Goal: Task Accomplishment & Management: Use online tool/utility

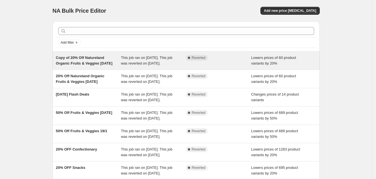
click at [74, 58] on span "Copy of 20% Off Natureland Organic Fruits & Veggies [DATE]" at bounding box center [84, 60] width 57 height 10
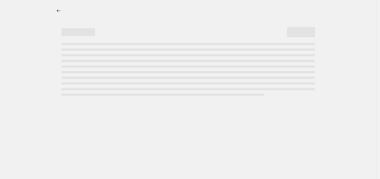
select select "percentage"
select select "collection"
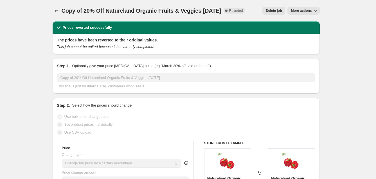
click at [309, 9] on span "More actions" at bounding box center [301, 10] width 21 height 5
click at [297, 23] on span "Copy to new job" at bounding box center [307, 22] width 26 height 4
select select "percentage"
select select "collection"
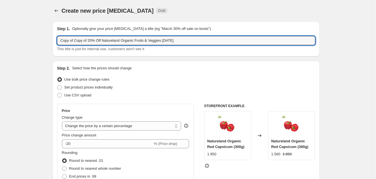
drag, startPoint x: 163, startPoint y: 40, endPoint x: 49, endPoint y: 41, distance: 114.5
click at [103, 41] on input "CHUPA CHUPS 10% OFF [DATE]" at bounding box center [186, 40] width 258 height 9
drag, startPoint x: 106, startPoint y: 40, endPoint x: 103, endPoint y: 41, distance: 3.8
click at [103, 41] on input "CHUPA CHUPS 10% OFF [DATE]" at bounding box center [186, 40] width 258 height 9
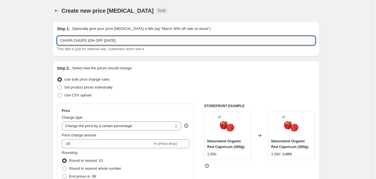
click at [109, 41] on input "CHUPA CHUPS 10% OFF [DATE]" at bounding box center [186, 40] width 258 height 9
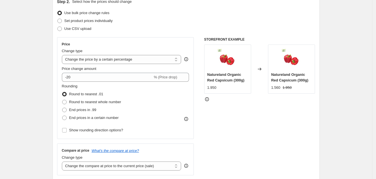
scroll to position [68, 0]
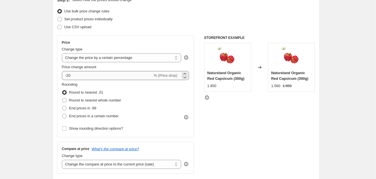
type input "CHUPA CHUPS 10% OFF [DATE]"
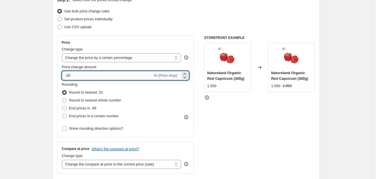
drag, startPoint x: 75, startPoint y: 73, endPoint x: 69, endPoint y: 71, distance: 5.4
click at [69, 71] on input "-20" at bounding box center [107, 75] width 91 height 9
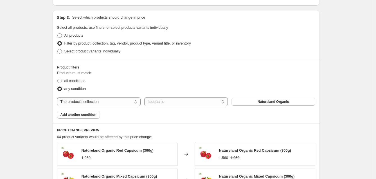
scroll to position [253, 0]
type input "-10"
click at [292, 99] on button "Natureland Organic" at bounding box center [273, 101] width 84 height 8
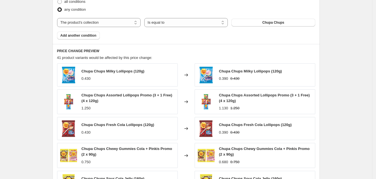
scroll to position [331, 0]
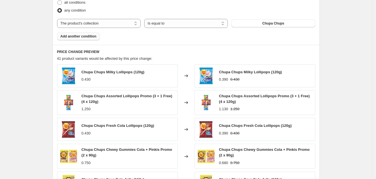
click at [89, 36] on span "Add another condition" at bounding box center [78, 36] width 36 height 5
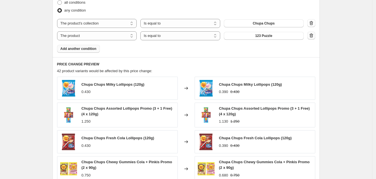
click at [313, 34] on icon "button" at bounding box center [312, 36] width 6 height 6
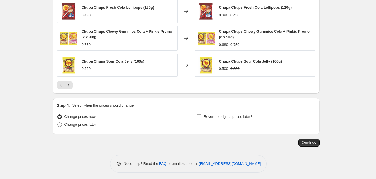
scroll to position [450, 0]
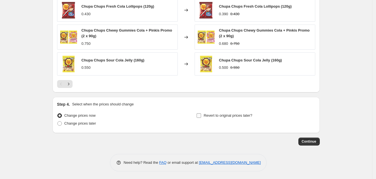
click at [201, 114] on span at bounding box center [198, 115] width 5 height 5
click at [201, 114] on input "Revert to original prices later?" at bounding box center [199, 115] width 5 height 5
checkbox input "true"
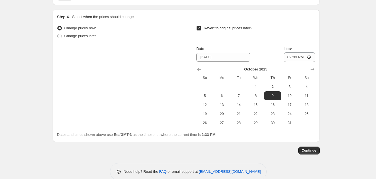
scroll to position [540, 0]
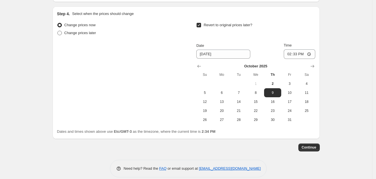
click at [89, 31] on span "Change prices later" at bounding box center [80, 33] width 32 height 4
click at [58, 31] on input "Change prices later" at bounding box center [57, 31] width 0 height 0
radio input "true"
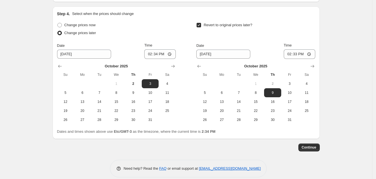
click at [201, 24] on input "Revert to original prices later?" at bounding box center [199, 25] width 5 height 5
checkbox input "false"
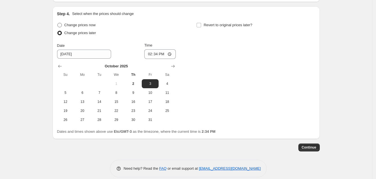
click at [61, 25] on span at bounding box center [59, 25] width 5 height 5
click at [58, 23] on input "Change prices now" at bounding box center [57, 23] width 0 height 0
radio input "true"
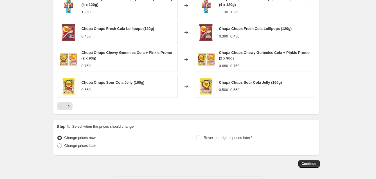
scroll to position [450, 0]
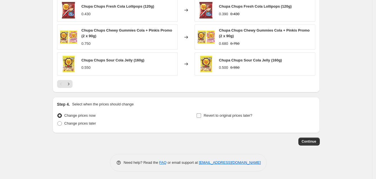
click at [201, 113] on input "Revert to original prices later?" at bounding box center [199, 115] width 5 height 5
checkbox input "true"
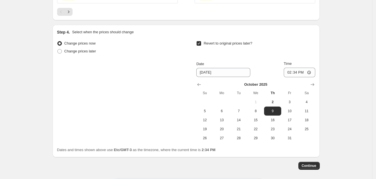
scroll to position [523, 0]
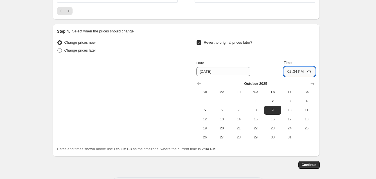
click at [292, 71] on input "14:34" at bounding box center [300, 72] width 32 height 10
type input "15:30"
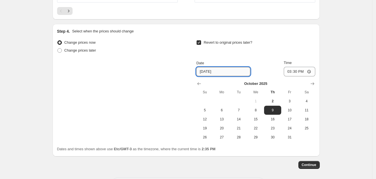
click at [231, 69] on input "[DATE]" at bounding box center [223, 71] width 54 height 9
click at [277, 109] on span "9" at bounding box center [272, 110] width 12 height 5
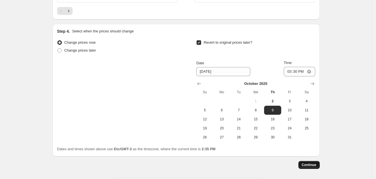
click at [311, 163] on span "Continue" at bounding box center [309, 164] width 15 height 5
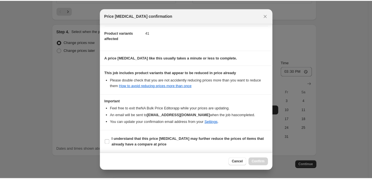
scroll to position [63, 0]
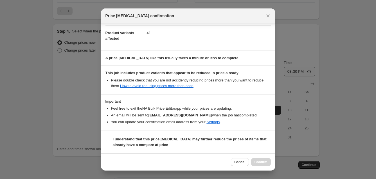
click at [262, 163] on div "Cancel Confirm" at bounding box center [251, 162] width 40 height 8
